Goal: Task Accomplishment & Management: Manage account settings

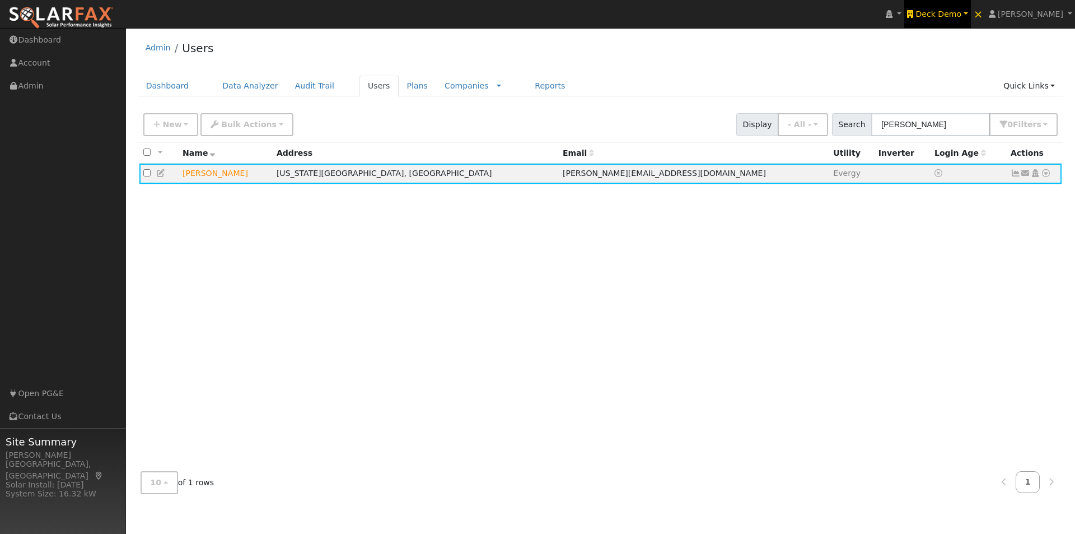
click at [955, 12] on span "Deck Demo" at bounding box center [938, 14] width 46 height 9
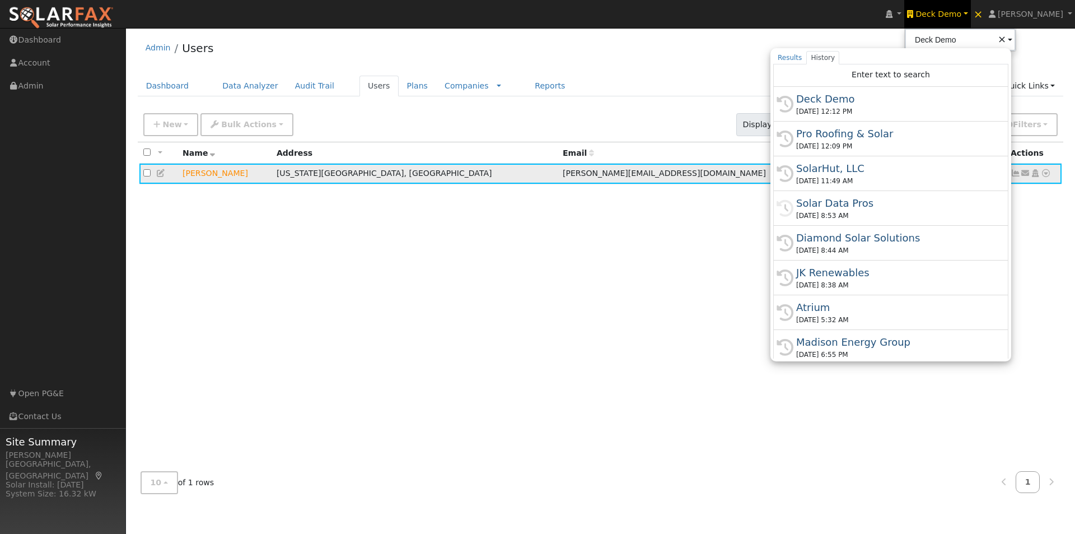
drag, startPoint x: 846, startPoint y: 200, endPoint x: 712, endPoint y: 170, distance: 137.1
click at [845, 200] on div "Solar Data Pros" at bounding box center [895, 202] width 199 height 15
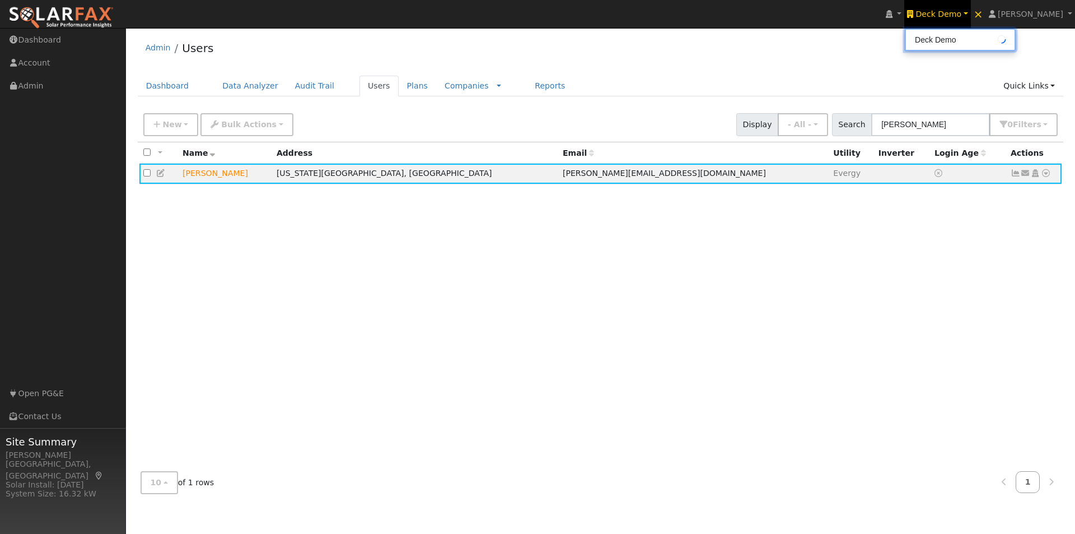
type input "Solar Data Pros"
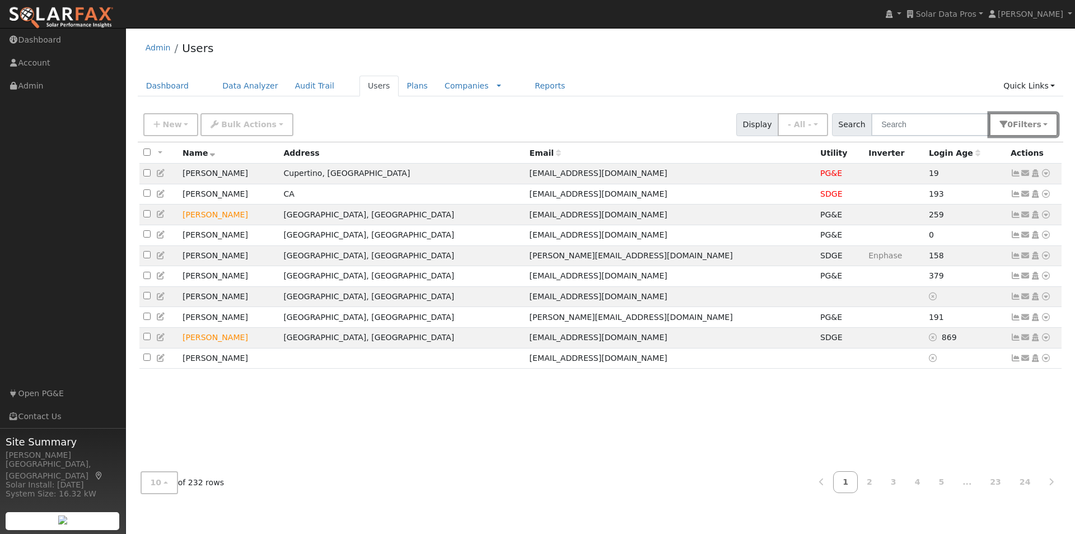
click at [1040, 121] on span "s" at bounding box center [1038, 124] width 4 height 9
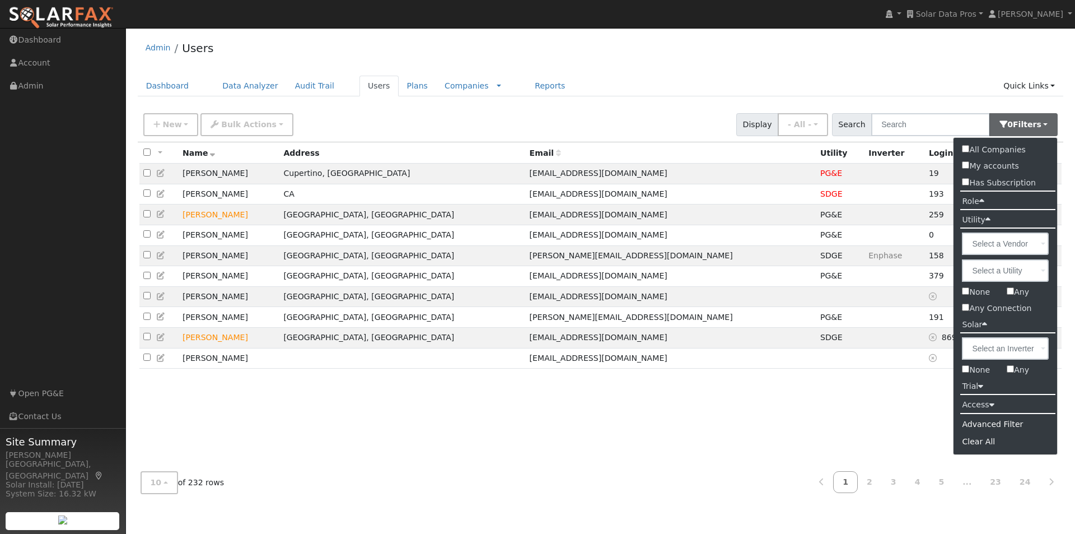
click at [964, 180] on input "Has Subscription" at bounding box center [965, 181] width 7 height 7
checkbox input "true"
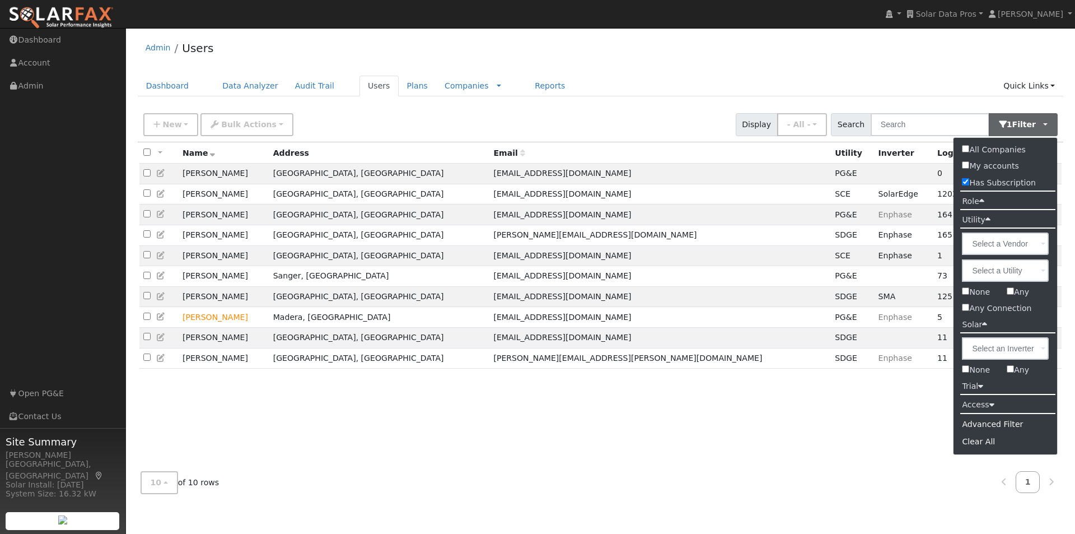
click at [821, 64] on div "Admin Users" at bounding box center [601, 51] width 926 height 34
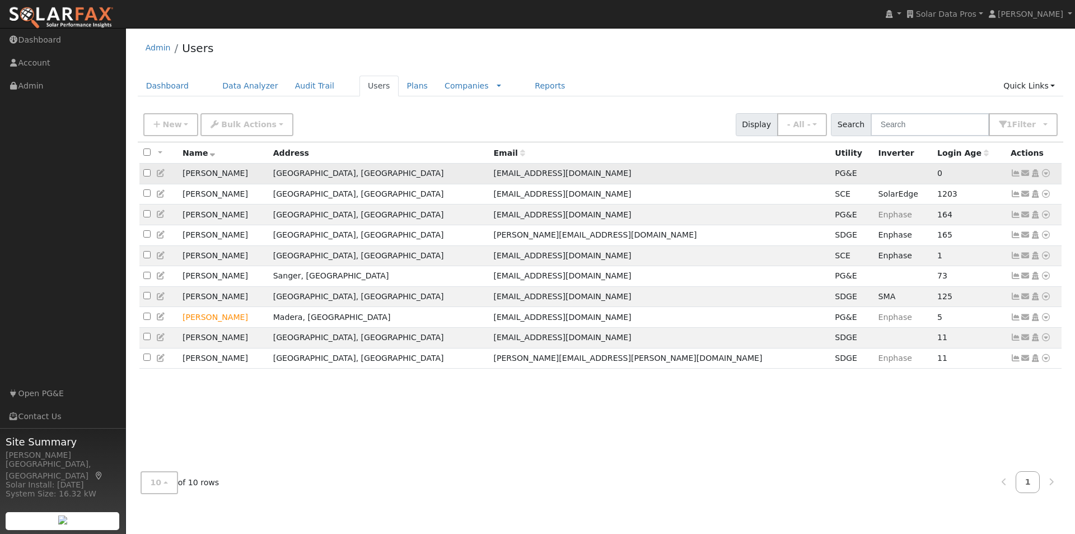
click at [160, 176] on icon at bounding box center [161, 173] width 10 height 8
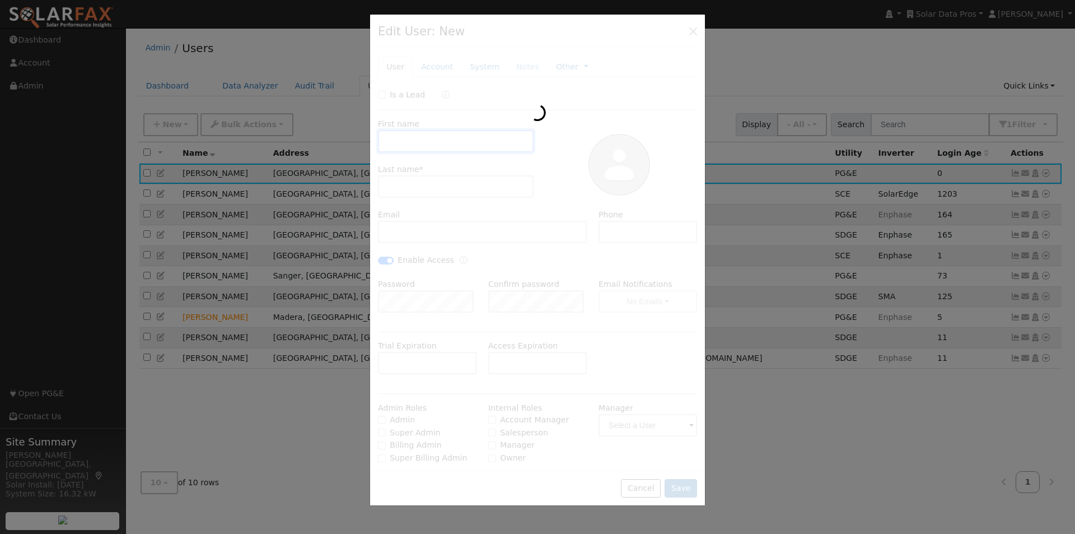
type input "Ben"
type input "Akioyame"
type input "ben.akioyame@yahoo.com"
type input "(559) 554-8887"
checkbox input "true"
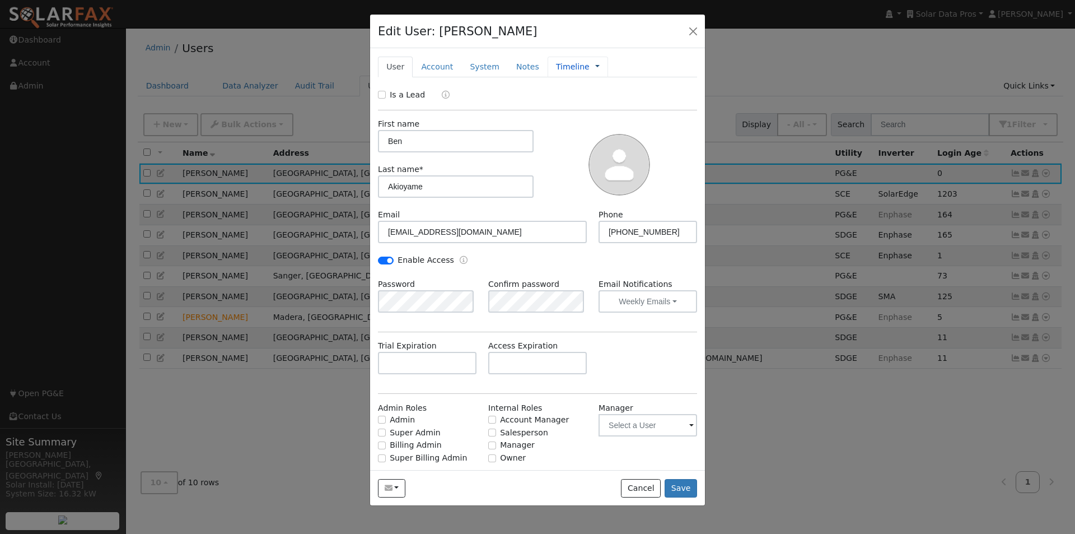
click at [595, 64] on link at bounding box center [597, 67] width 4 height 12
click at [596, 100] on link "Billing" at bounding box center [635, 103] width 78 height 16
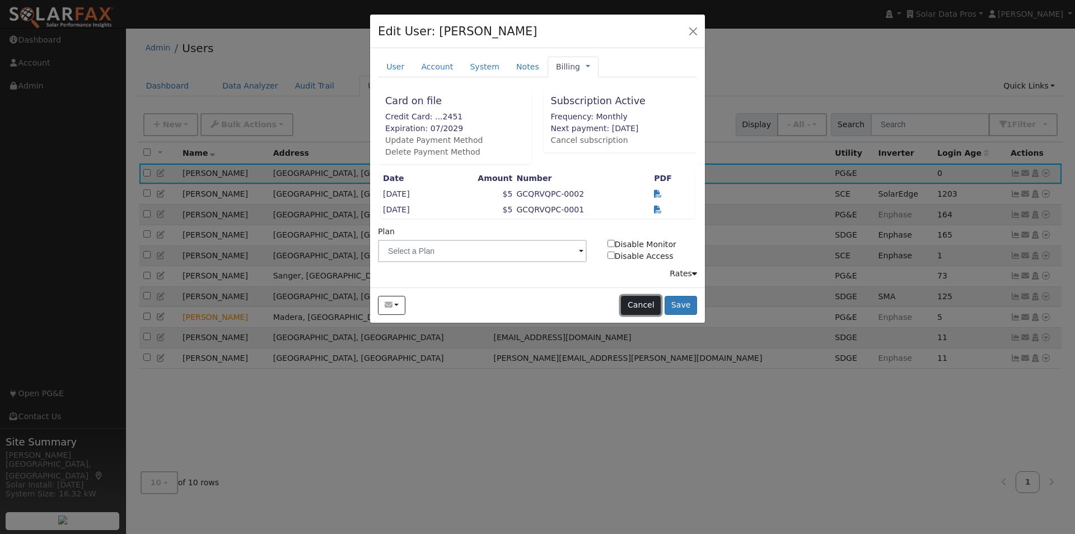
click at [648, 304] on button "Cancel" at bounding box center [641, 305] width 40 height 19
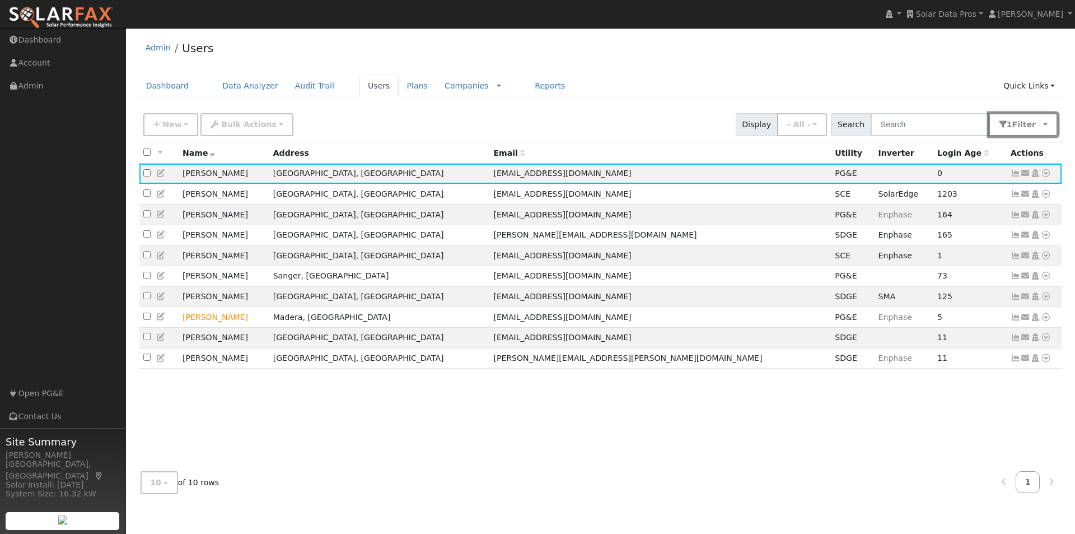
click at [1039, 122] on span "button" at bounding box center [1039, 124] width 6 height 9
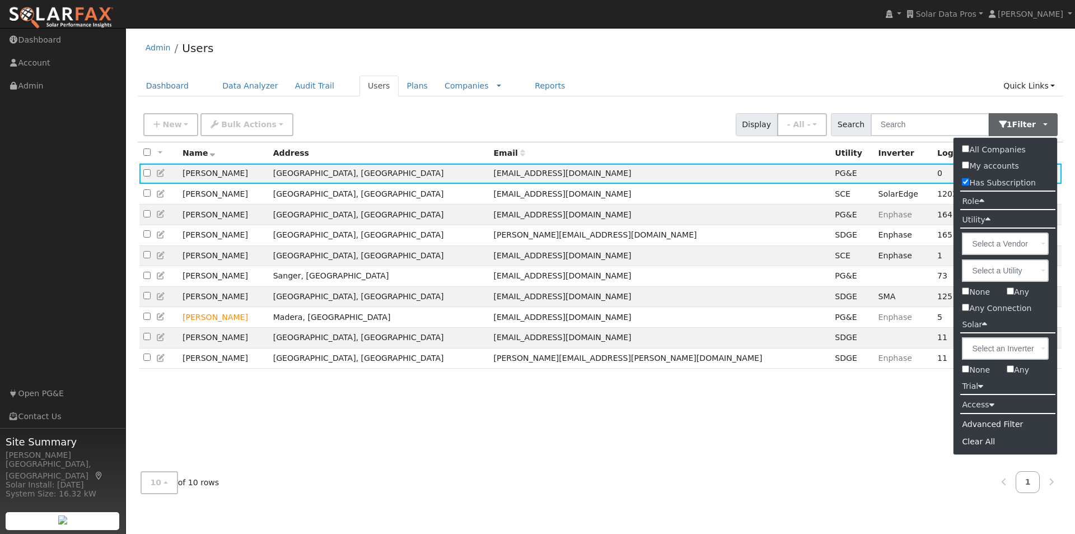
click at [966, 148] on input "All Companies" at bounding box center [965, 148] width 7 height 7
checkbox input "true"
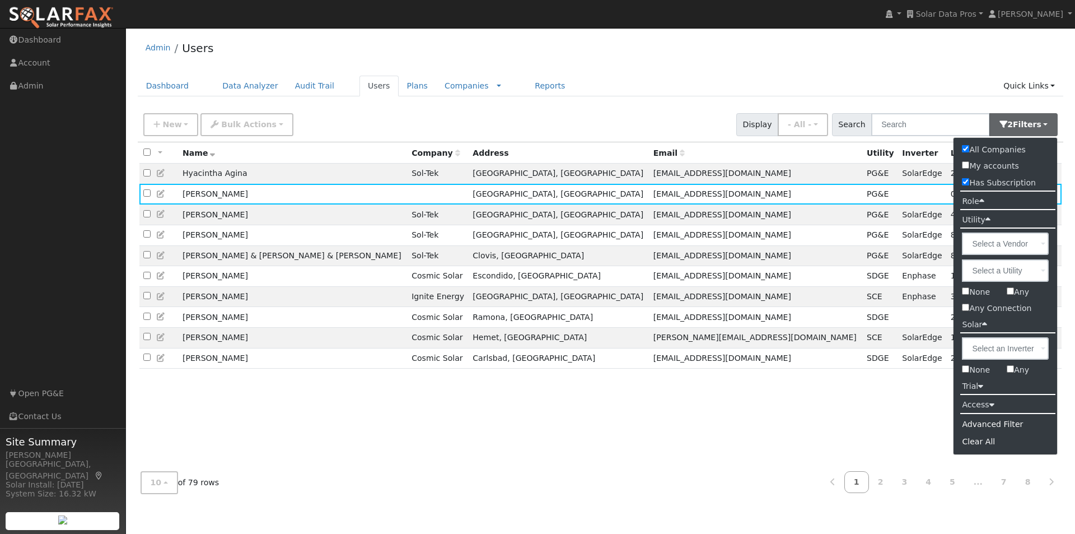
click at [963, 181] on input "Has Subscription" at bounding box center [965, 181] width 7 height 7
checkbox input "false"
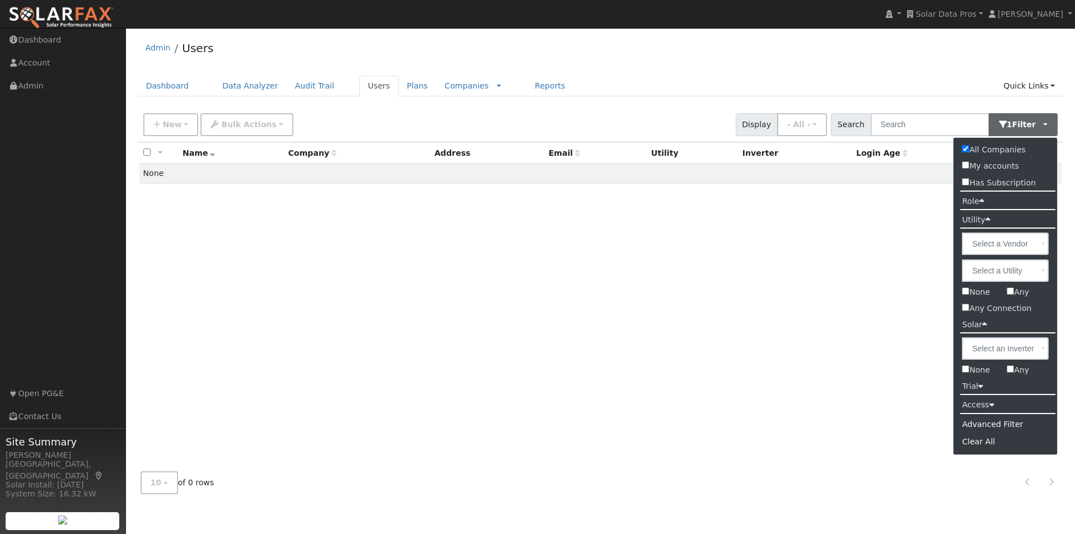
click at [970, 382] on label "Trial" at bounding box center [973, 386] width 38 height 16
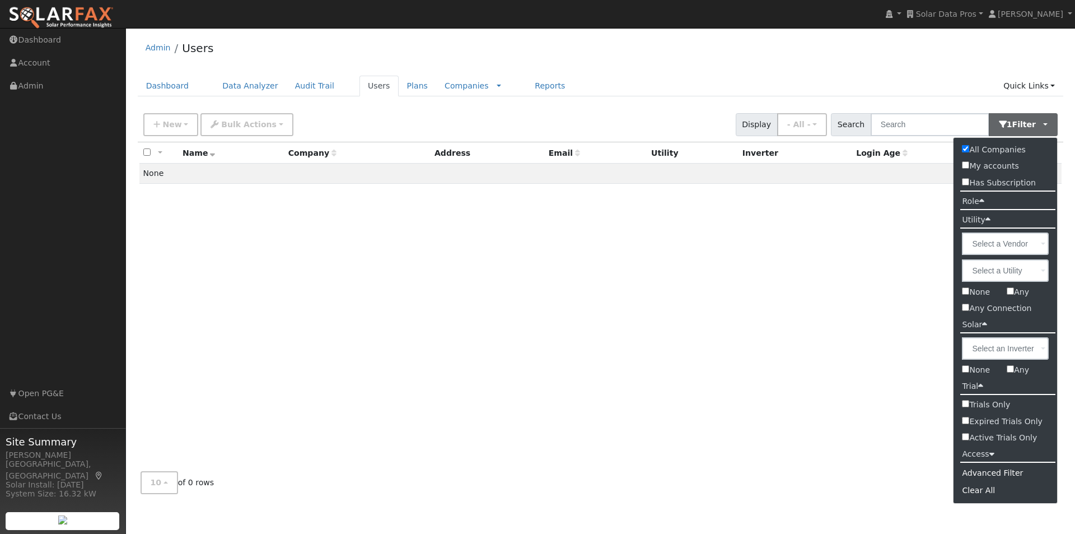
click at [967, 404] on input "Trials Only" at bounding box center [965, 403] width 7 height 7
checkbox input "true"
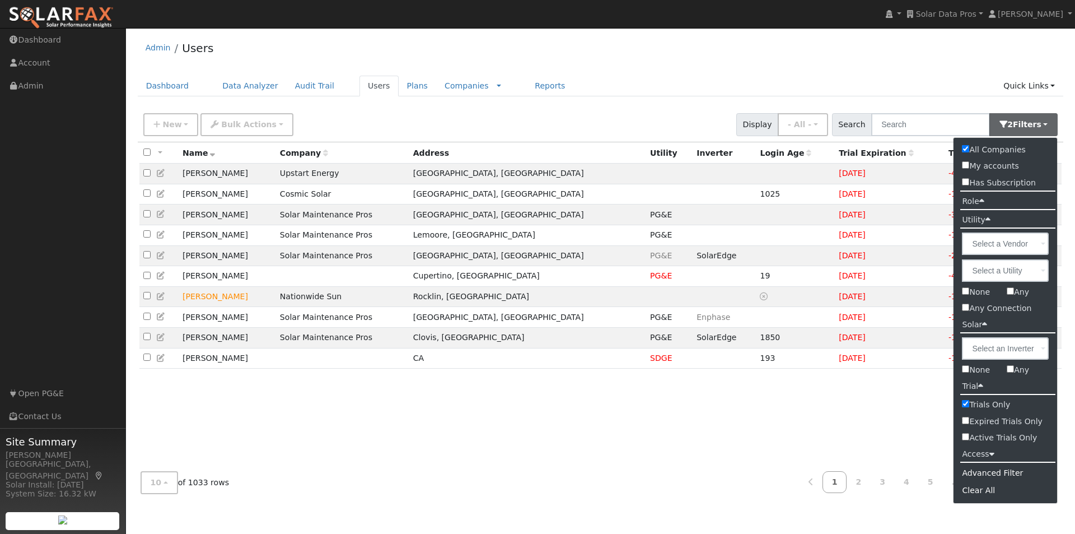
click at [867, 70] on div "Admin Users Dashboard Data Analyzer Audit Trail Users Plans Companies Rate Sche…" at bounding box center [601, 268] width 938 height 469
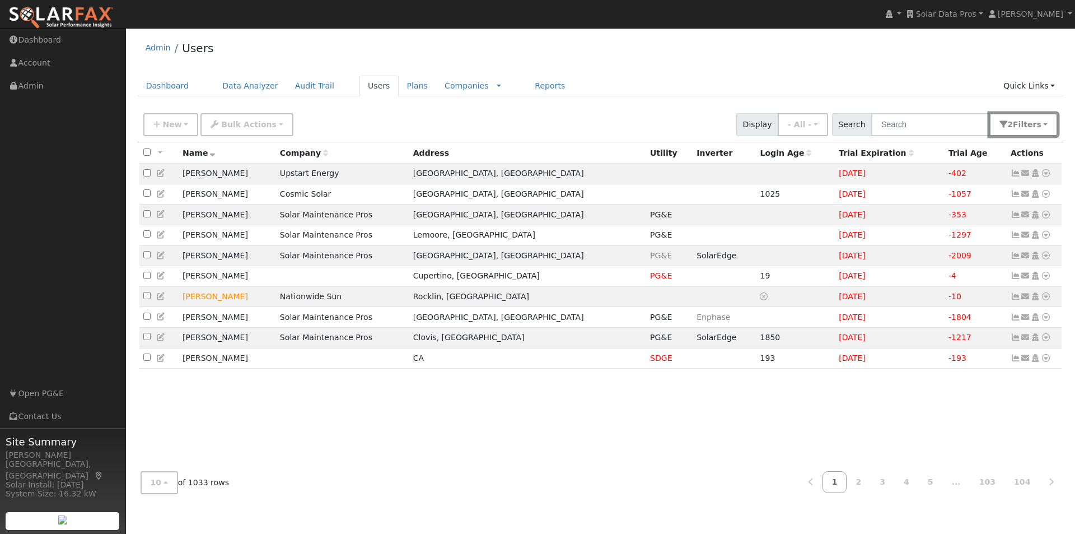
click at [1051, 129] on button "2 Filter s" at bounding box center [1023, 124] width 68 height 23
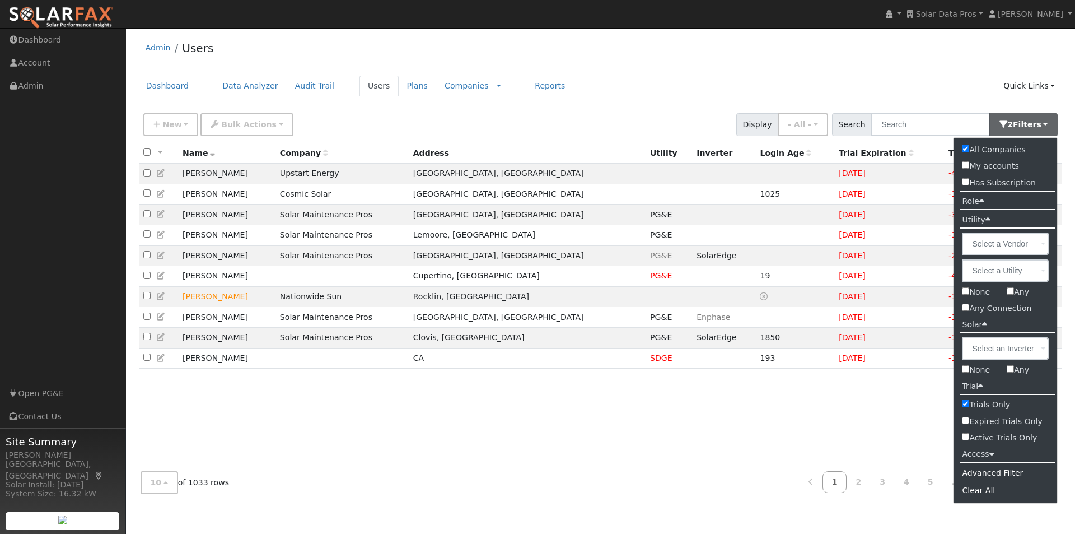
click at [970, 435] on label "Active Trials Only" at bounding box center [1006, 437] width 104 height 16
click at [969, 435] on input "Active Trials Only" at bounding box center [965, 436] width 7 height 7
checkbox input "true"
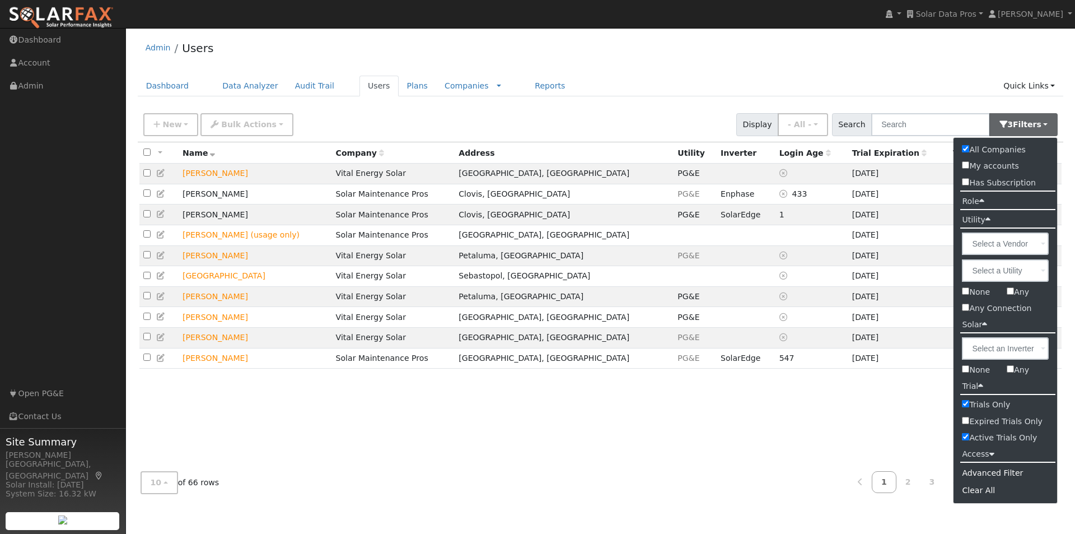
click at [968, 405] on input "Trials Only" at bounding box center [965, 403] width 7 height 7
checkbox input "false"
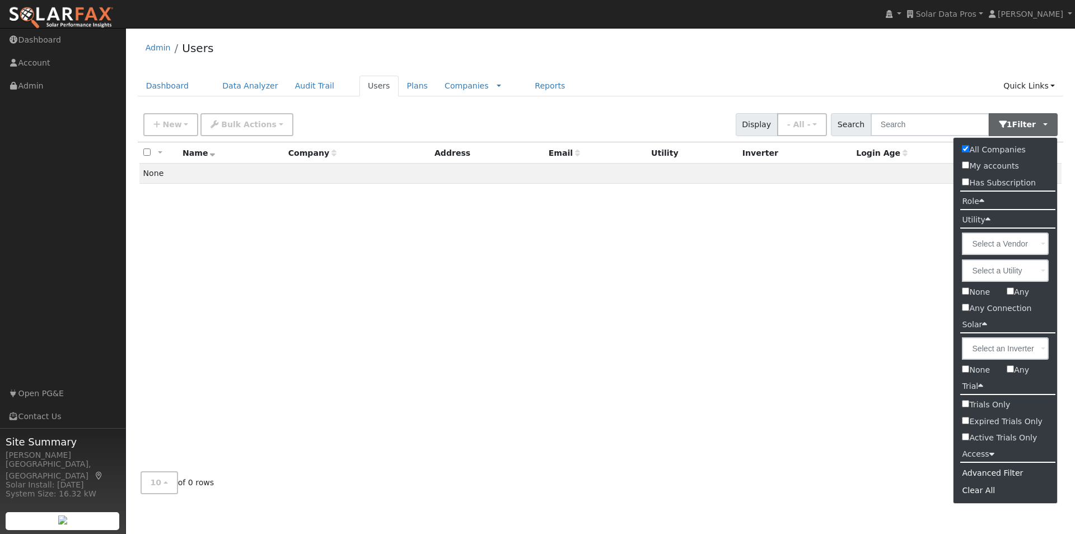
drag, startPoint x: 935, startPoint y: 69, endPoint x: 753, endPoint y: 96, distance: 183.9
click at [935, 69] on div "Admin Users Dashboard Data Analyzer Audit Trail Users Plans Companies Rate Sche…" at bounding box center [601, 268] width 938 height 469
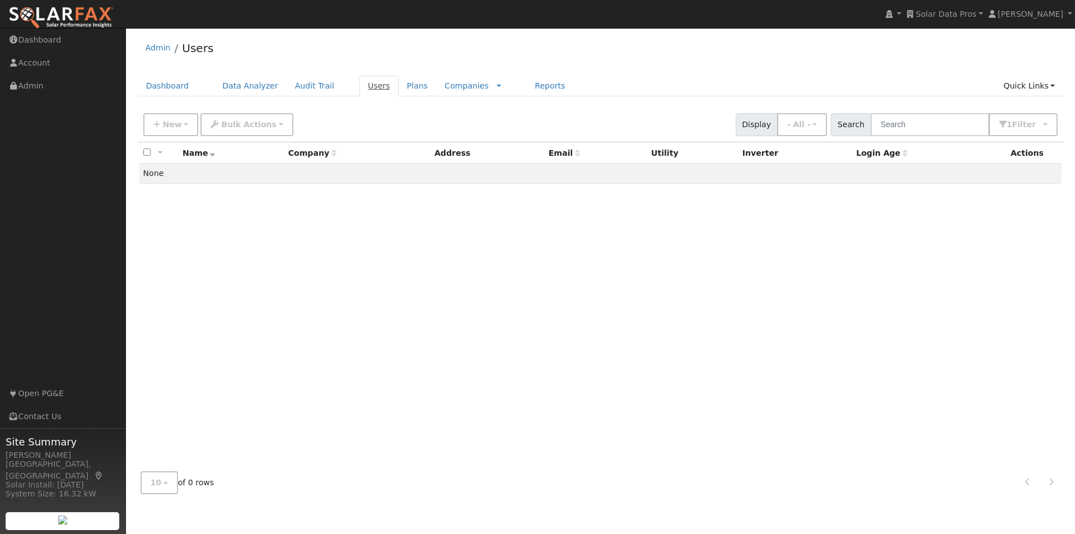
click at [364, 85] on link "Users" at bounding box center [378, 86] width 39 height 21
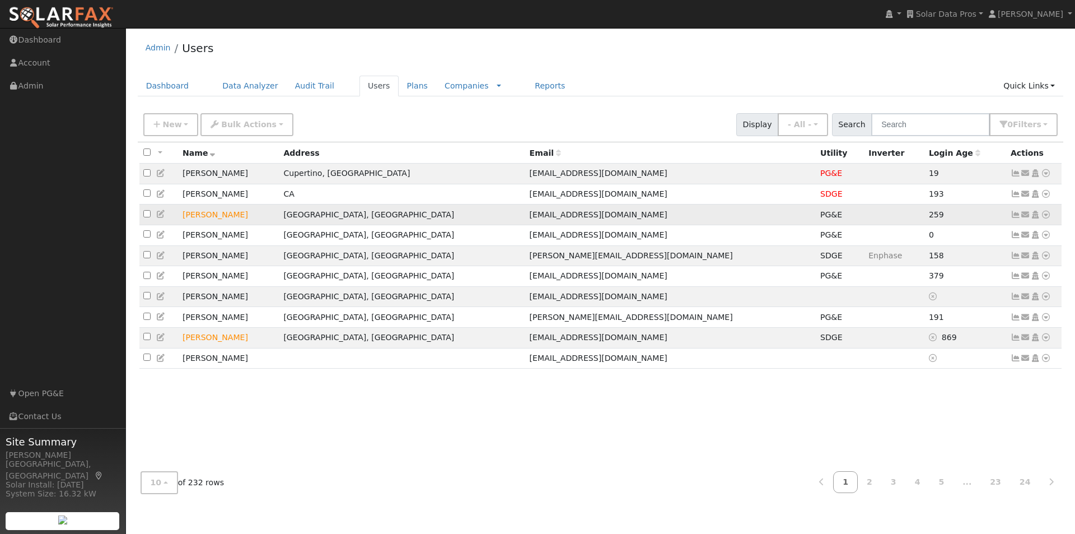
click at [159, 218] on icon at bounding box center [161, 214] width 10 height 8
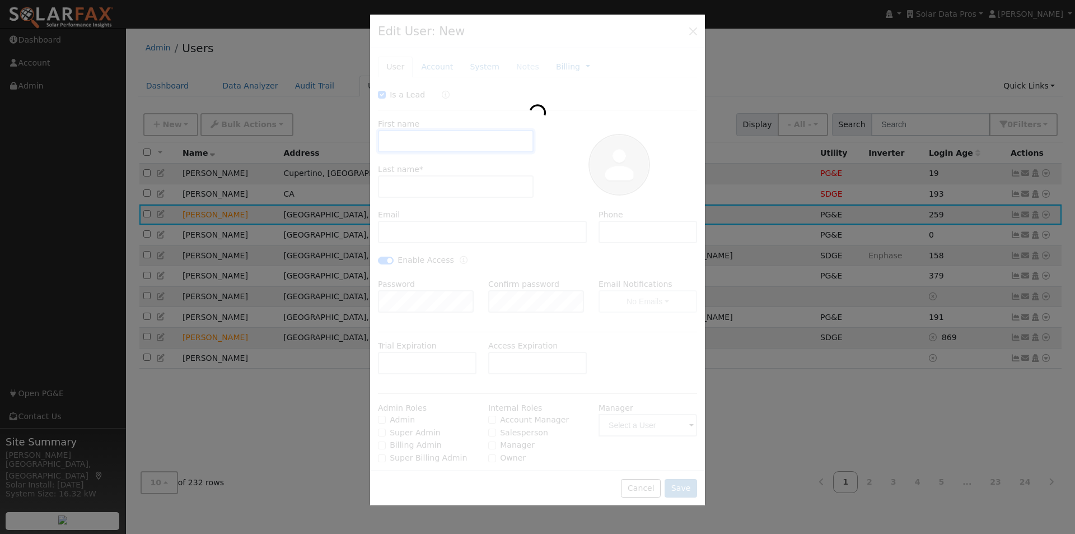
checkbox input "true"
type input "Hooman"
type input "Ahmadi"
type input "hahmadi82@gmail.com"
type input "973-727-4365"
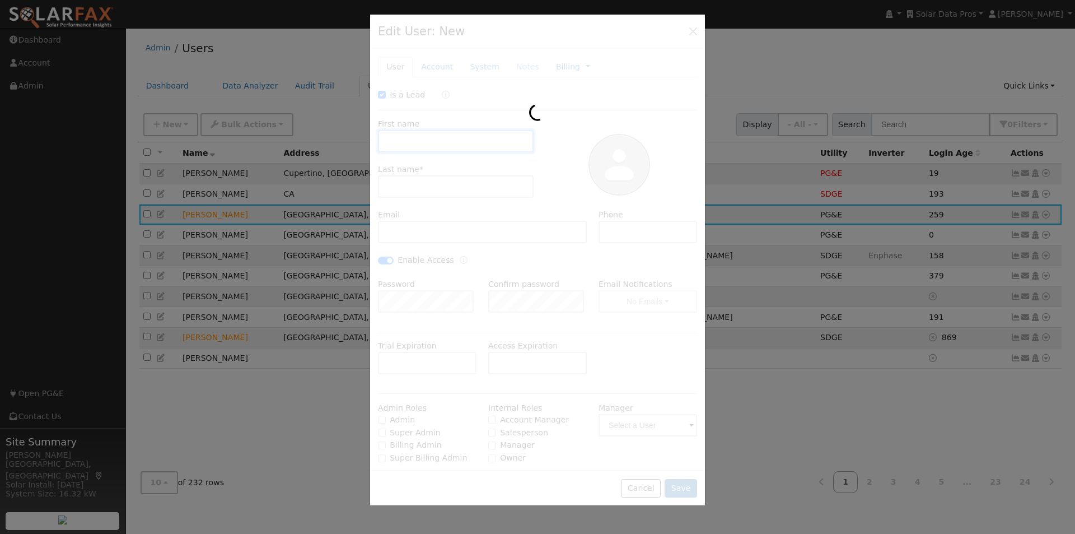
checkbox input "true"
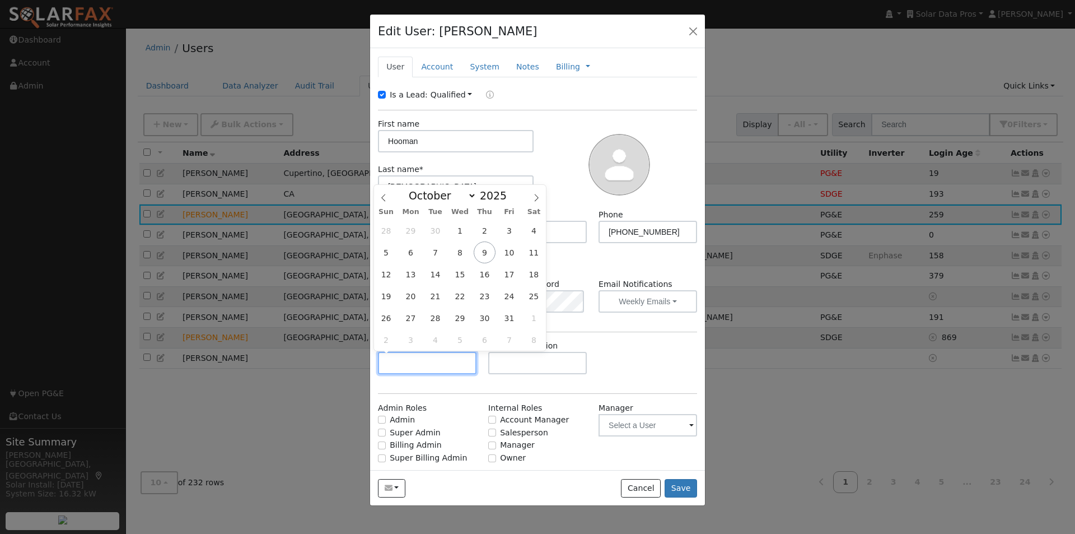
click at [390, 354] on input "text" at bounding box center [427, 363] width 99 height 22
click at [564, 158] on div at bounding box center [619, 163] width 163 height 91
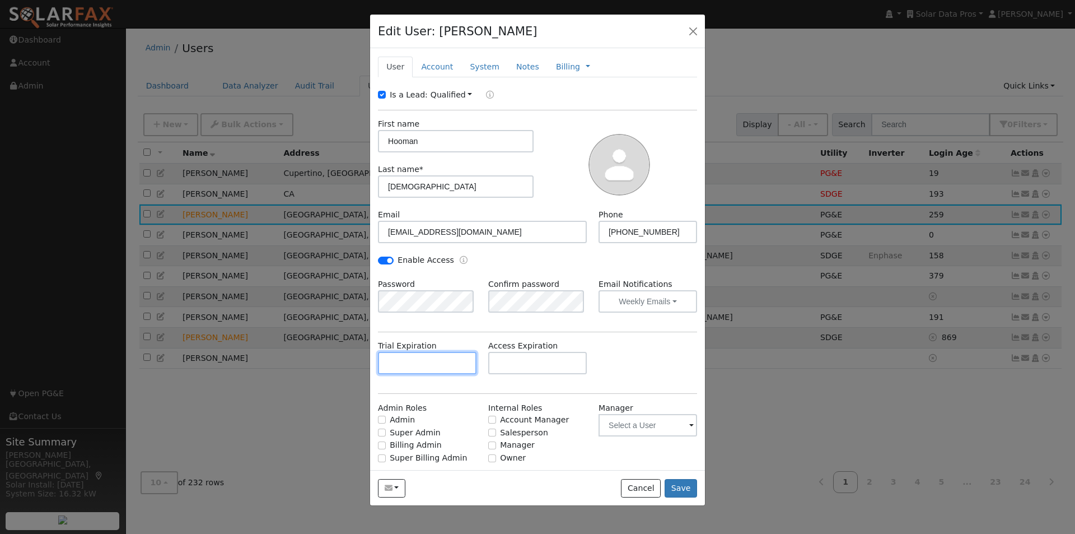
click at [422, 358] on input "text" at bounding box center [427, 363] width 99 height 22
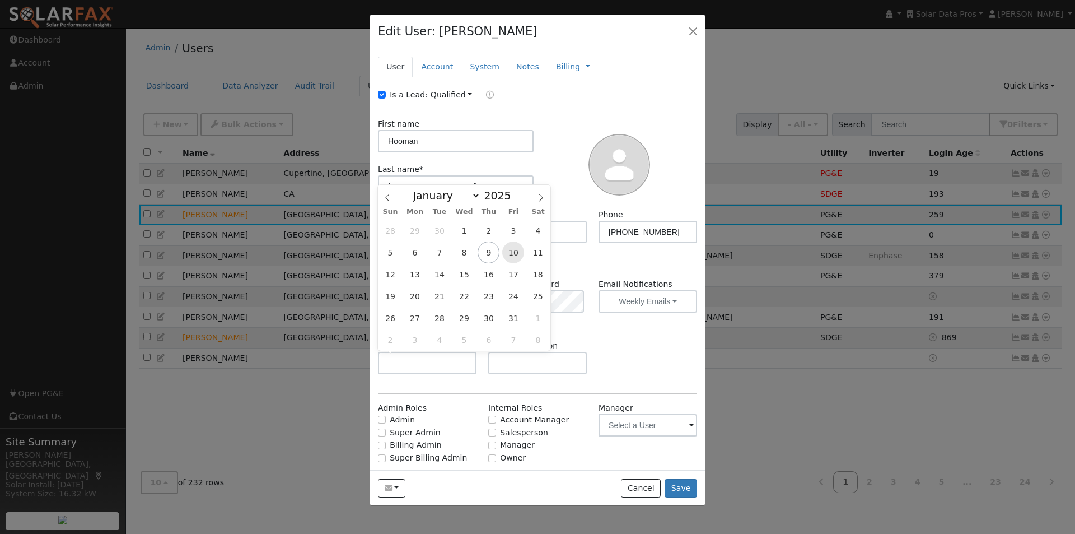
click at [517, 250] on span "10" at bounding box center [513, 252] width 22 height 22
type input "10/10/2025"
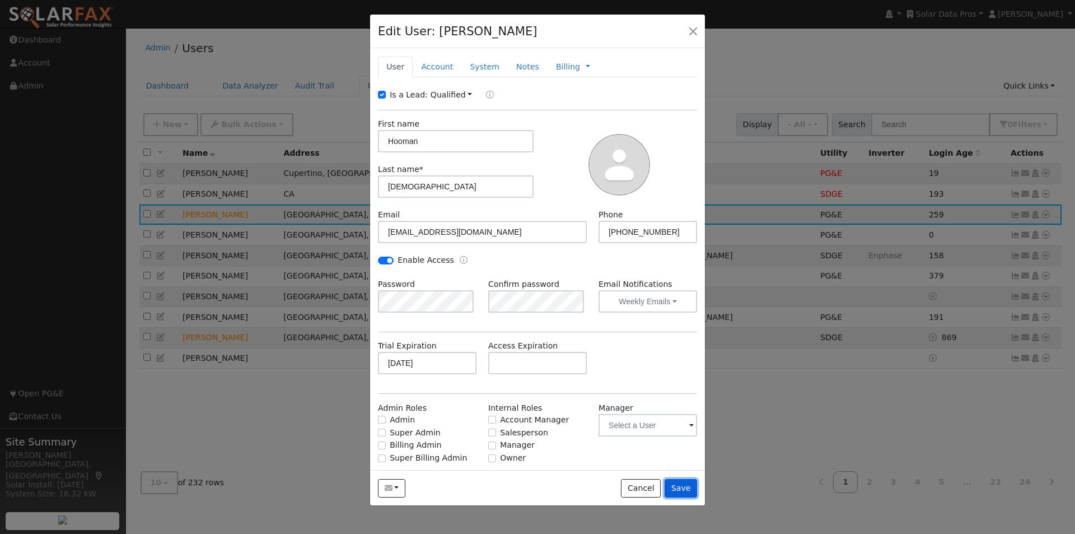
click at [684, 485] on button "Save" at bounding box center [681, 488] width 32 height 19
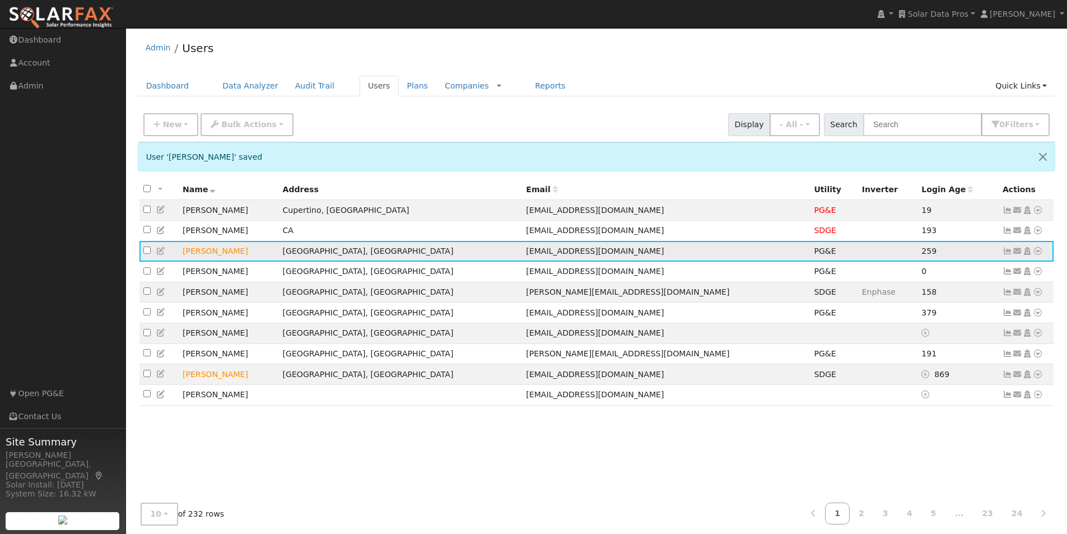
click at [1027, 253] on icon at bounding box center [1027, 251] width 10 height 8
